Goal: Transaction & Acquisition: Purchase product/service

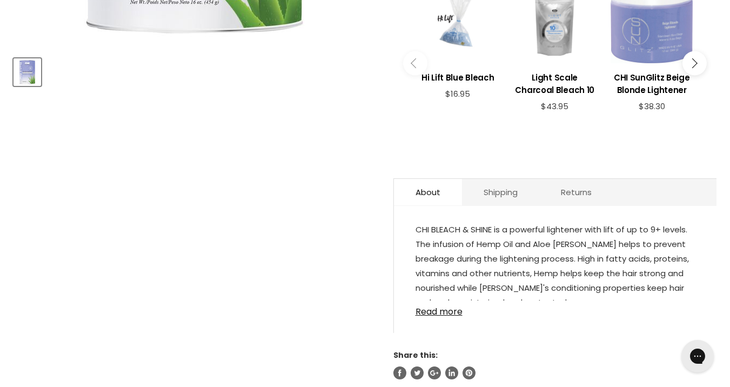
scroll to position [445, 0]
click at [441, 308] on link "Read more" at bounding box center [554, 308] width 279 height 16
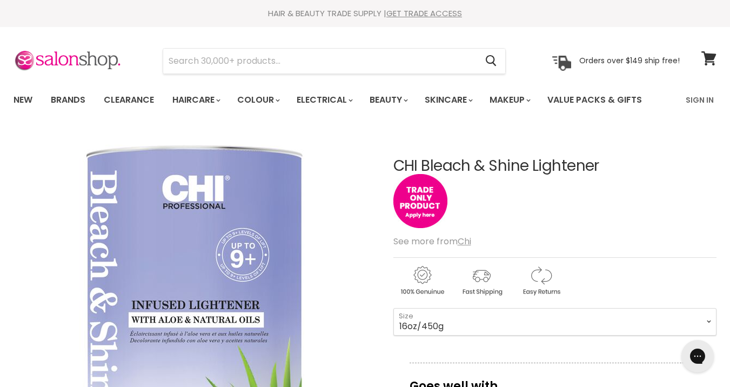
scroll to position [0, 0]
click at [420, 11] on link "GET TRADE ACCESS" at bounding box center [424, 13] width 76 height 11
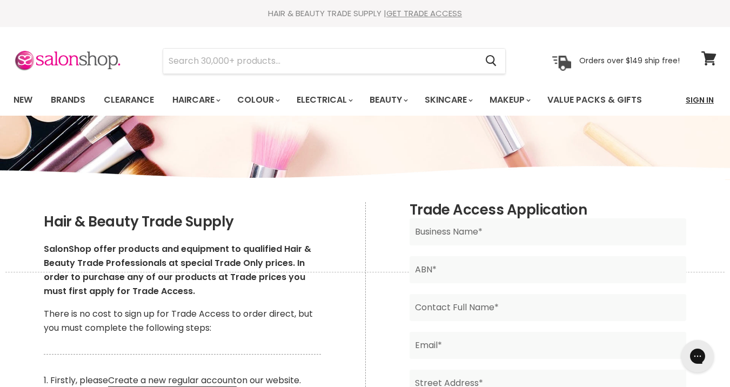
click at [701, 99] on link "Sign In" at bounding box center [699, 100] width 41 height 23
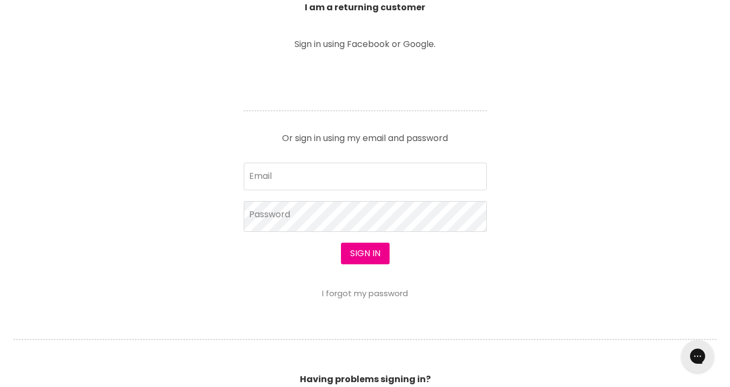
scroll to position [401, 0]
type input "belindachase@live.com.au"
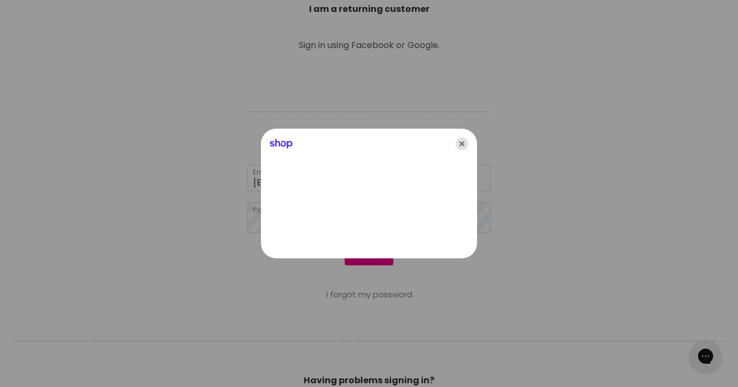
click at [462, 143] on icon "Close" at bounding box center [461, 143] width 13 height 13
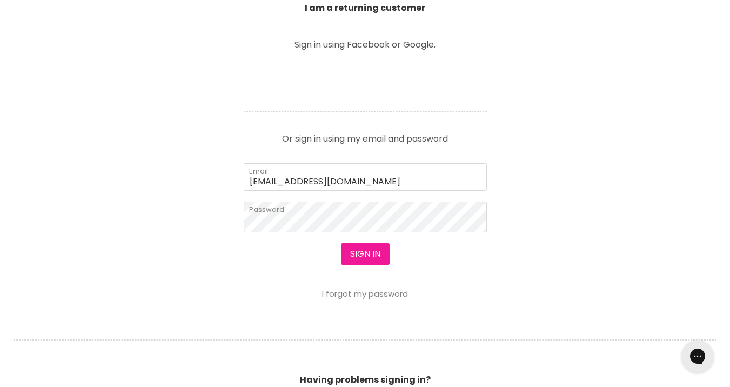
click at [362, 254] on button "Sign in" at bounding box center [365, 254] width 49 height 22
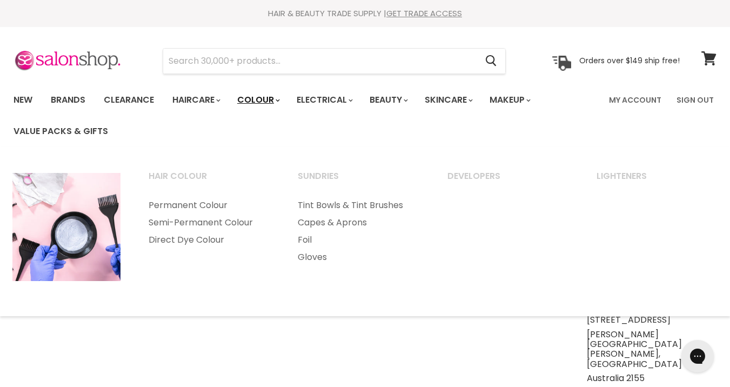
click at [278, 99] on polygon "Main menu" at bounding box center [276, 100] width 2 height 3
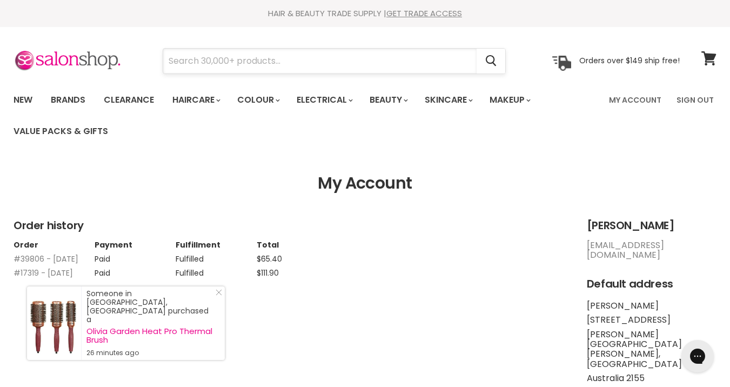
click at [252, 59] on input "Search" at bounding box center [319, 61] width 313 height 25
type input "chi"
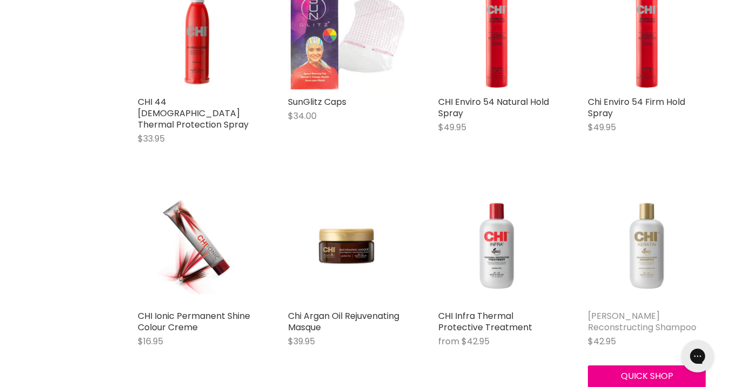
scroll to position [959, 1]
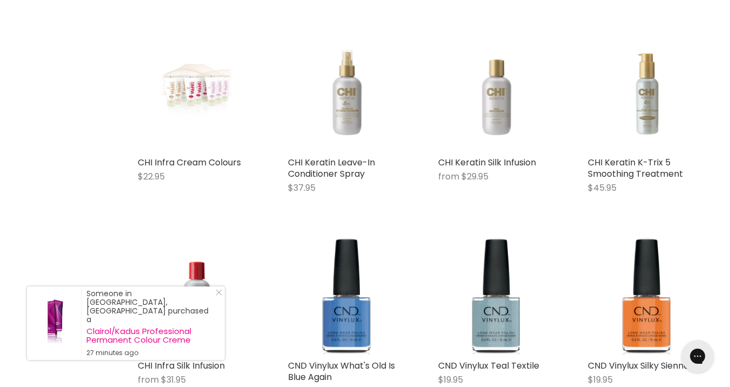
scroll to position [1472, 1]
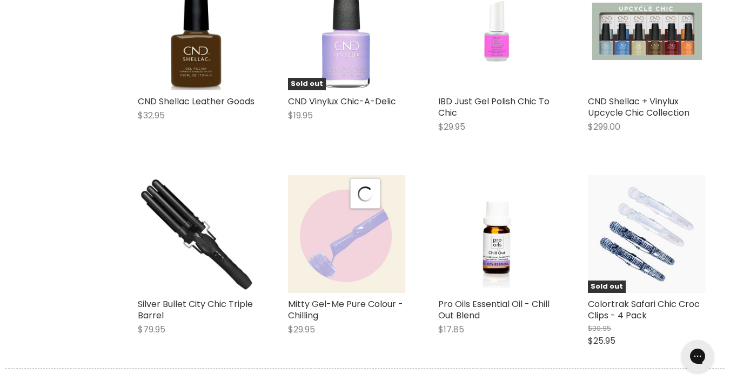
scroll to position [2347, 0]
